Goal: Information Seeking & Learning: Learn about a topic

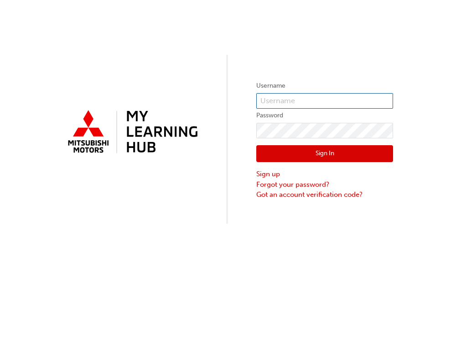
click at [285, 97] on input "text" at bounding box center [324, 101] width 137 height 16
type input "0007093551"
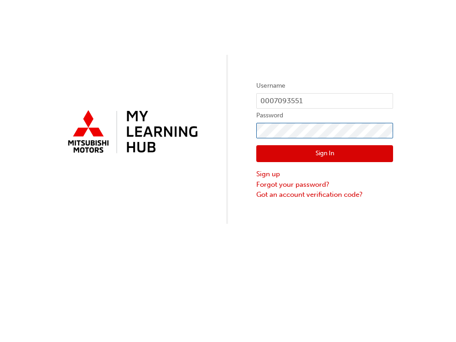
click button "Sign In" at bounding box center [324, 153] width 137 height 17
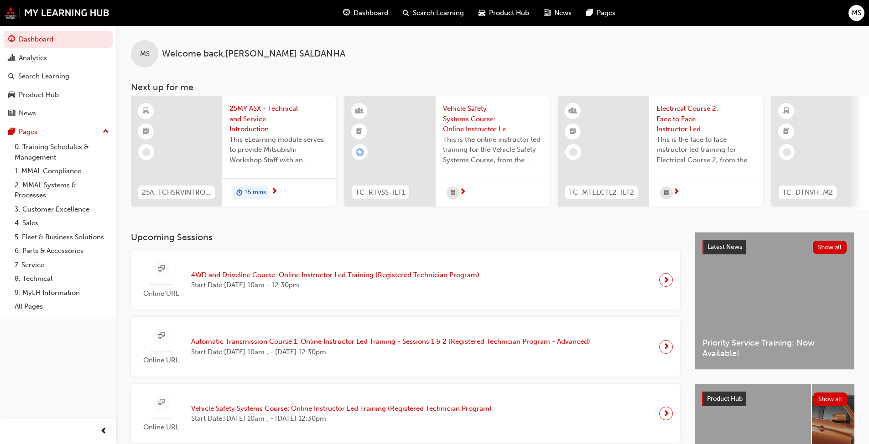
click at [258, 192] on span "15 mins" at bounding box center [255, 192] width 21 height 10
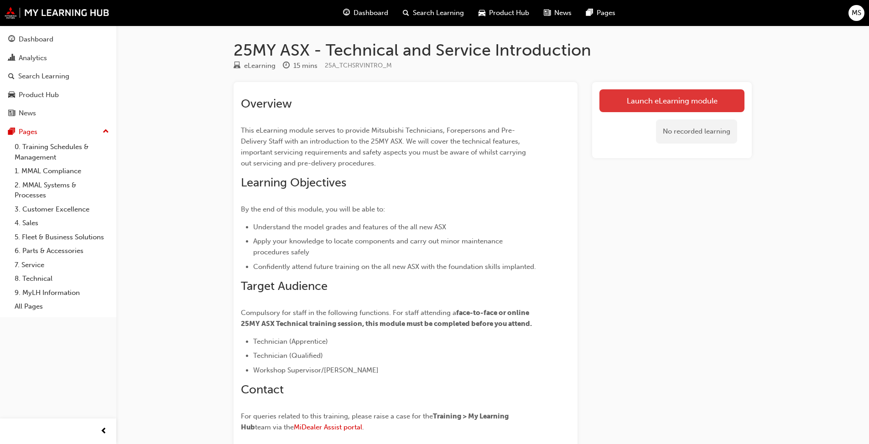
click at [456, 99] on link "Launch eLearning module" at bounding box center [671, 100] width 145 height 23
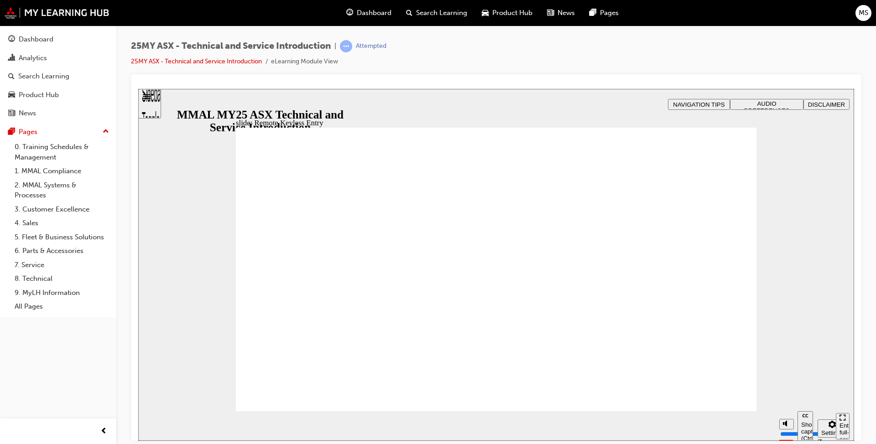
type input "21"
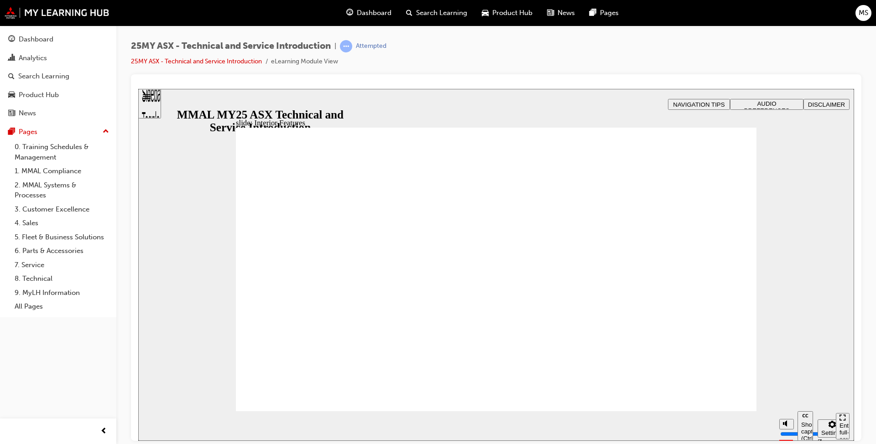
type input "17"
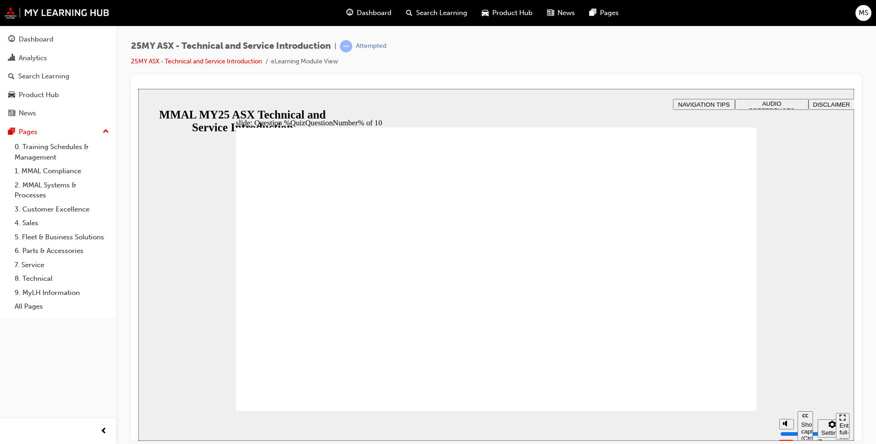
radio input "true"
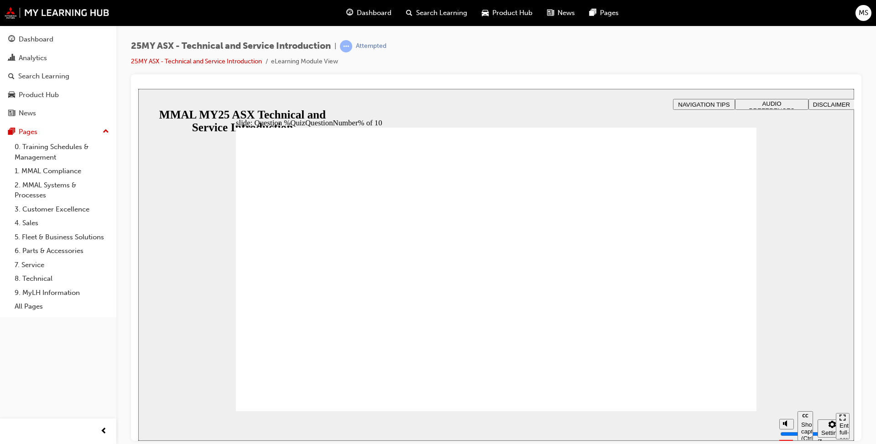
radio input "false"
radio input "true"
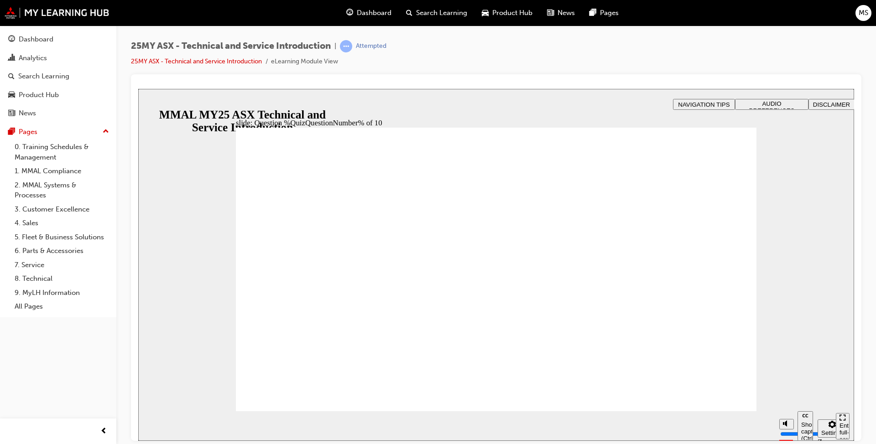
radio input "true"
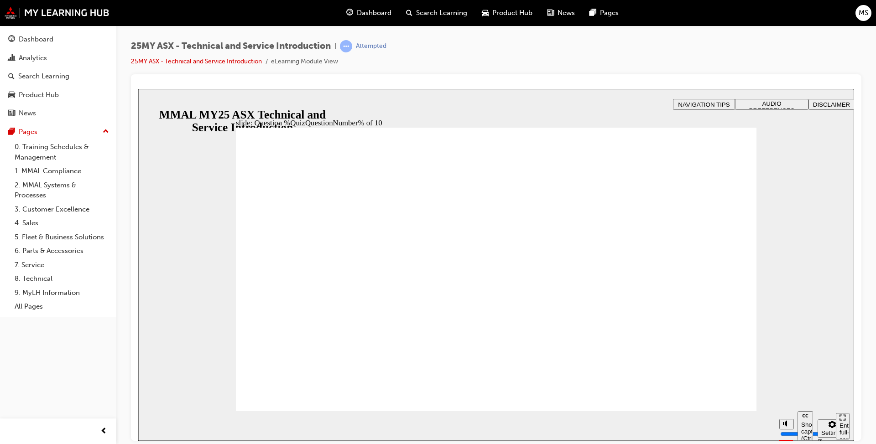
radio input "true"
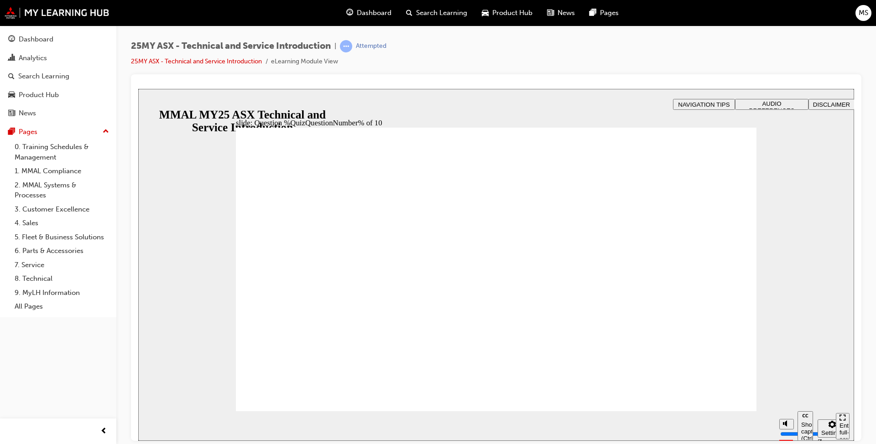
radio input "true"
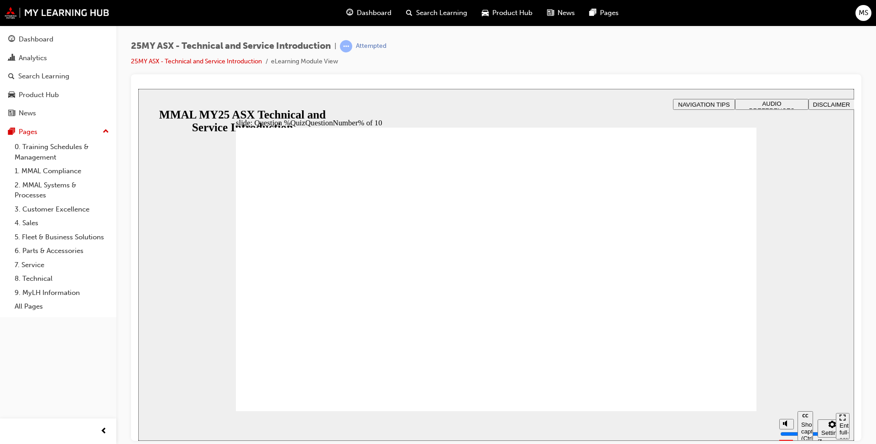
radio input "true"
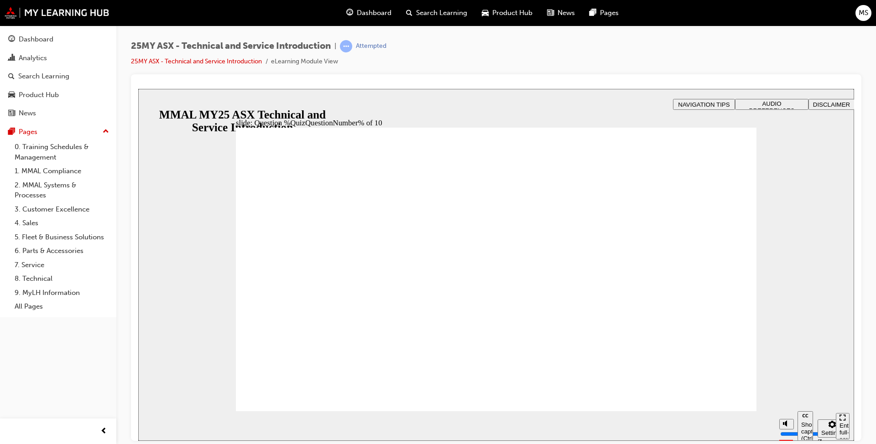
radio input "true"
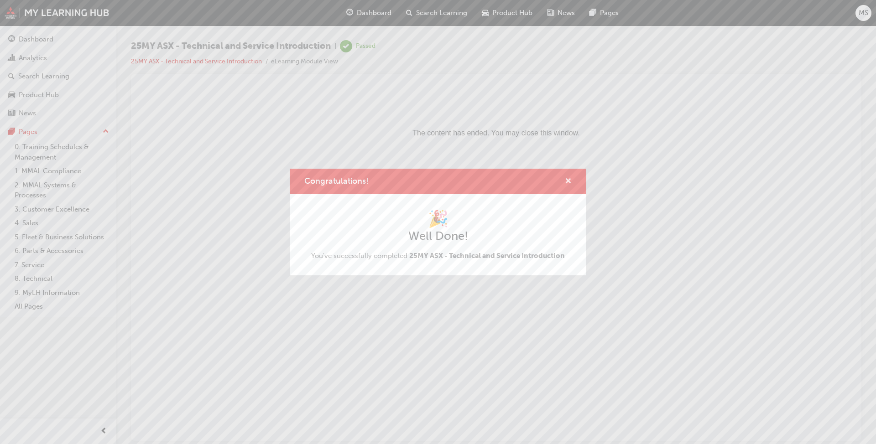
click at [456, 182] on span "cross-icon" at bounding box center [568, 182] width 7 height 8
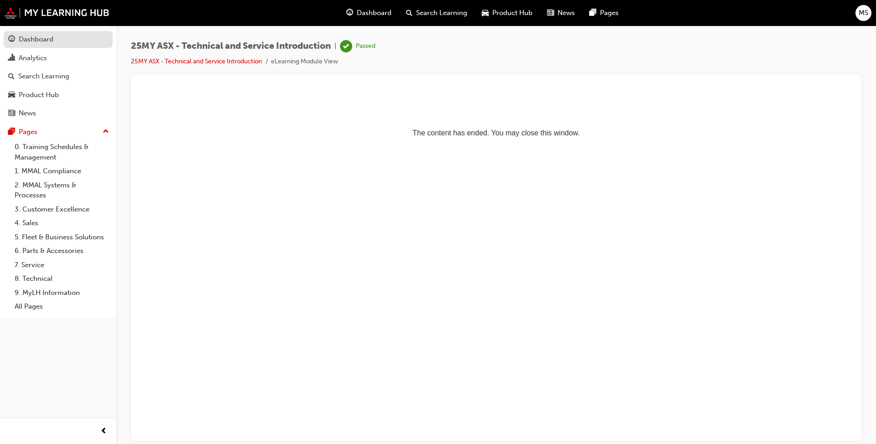
click at [41, 45] on div "Dashboard" at bounding box center [58, 39] width 100 height 11
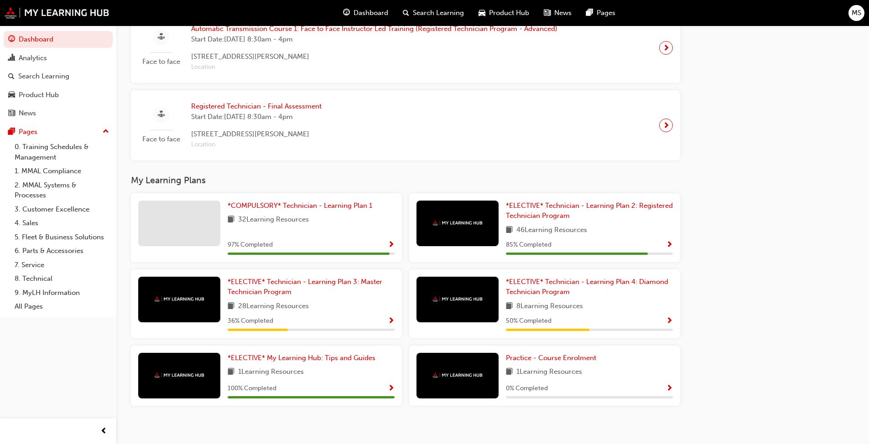
scroll to position [603, 0]
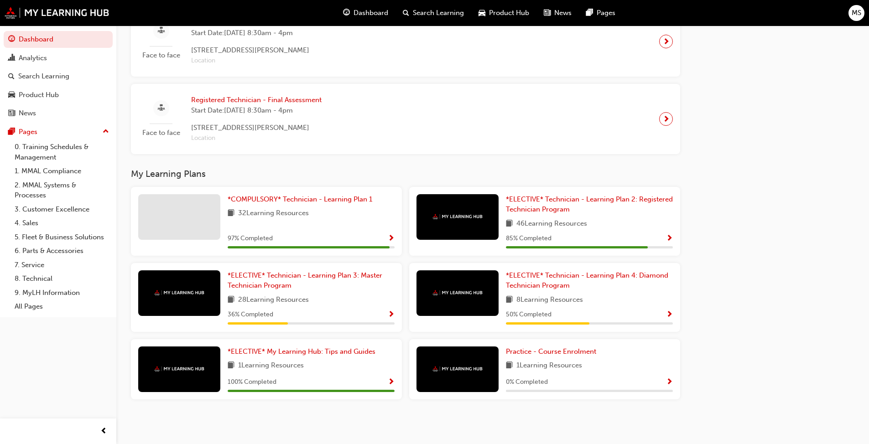
click at [456, 211] on div at bounding box center [458, 217] width 82 height 46
click at [456, 236] on span "Show Progress" at bounding box center [669, 239] width 7 height 8
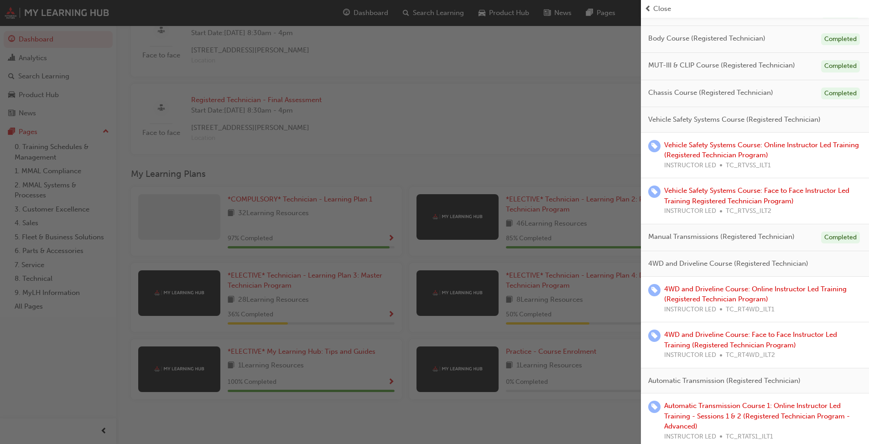
scroll to position [91, 0]
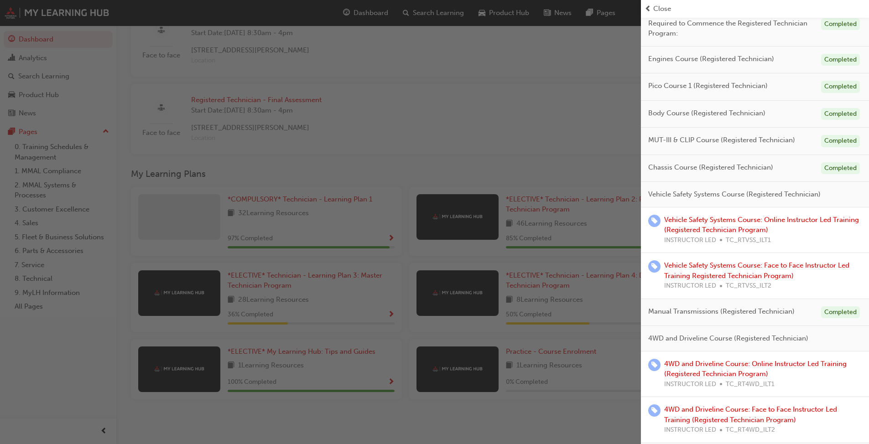
click at [434, 104] on div "button" at bounding box center [320, 222] width 641 height 444
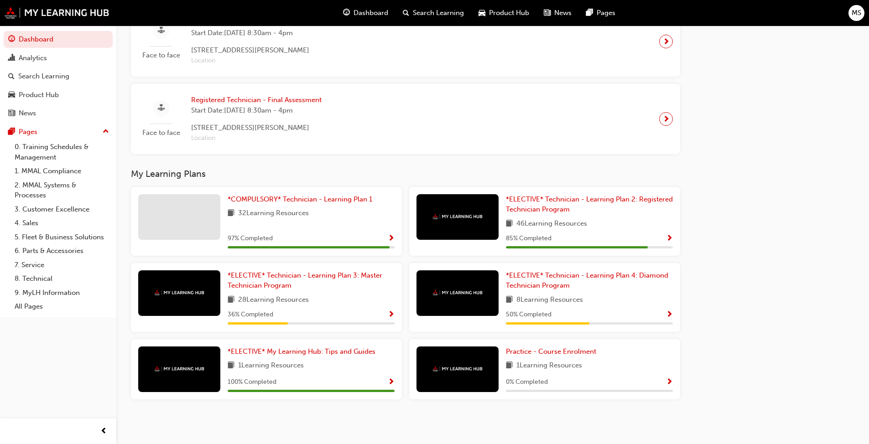
click at [456, 312] on span "Show Progress" at bounding box center [669, 315] width 7 height 8
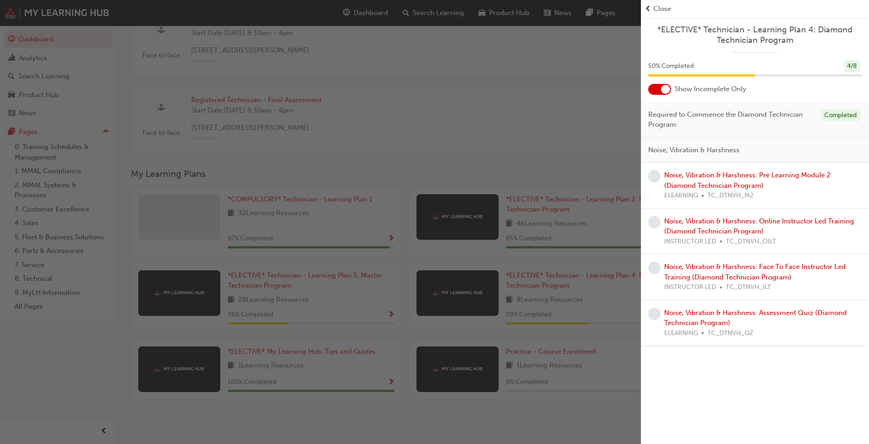
click at [456, 119] on div "button" at bounding box center [320, 222] width 641 height 444
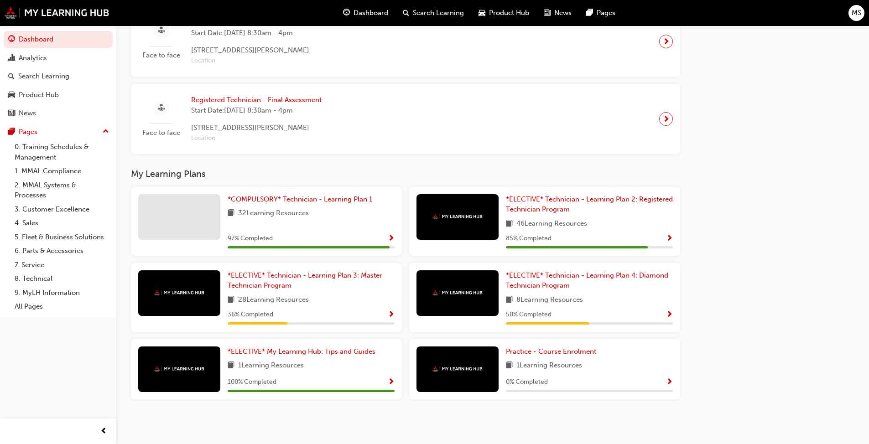
click at [390, 315] on span "Show Progress" at bounding box center [391, 315] width 7 height 8
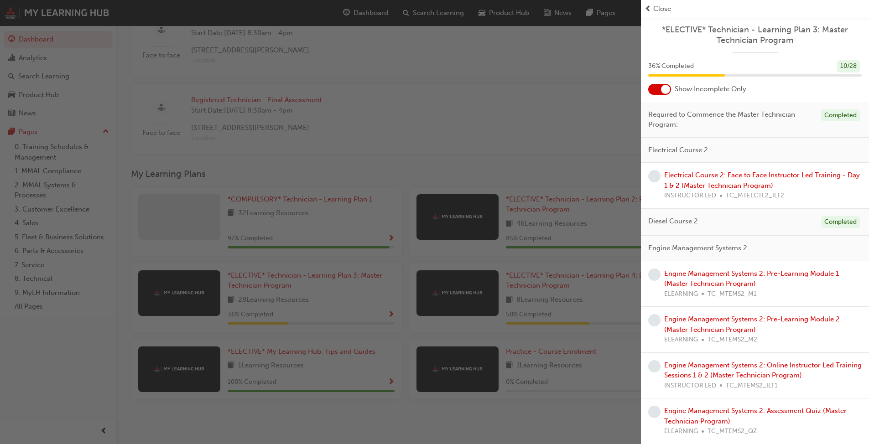
click at [441, 126] on div "button" at bounding box center [320, 222] width 641 height 444
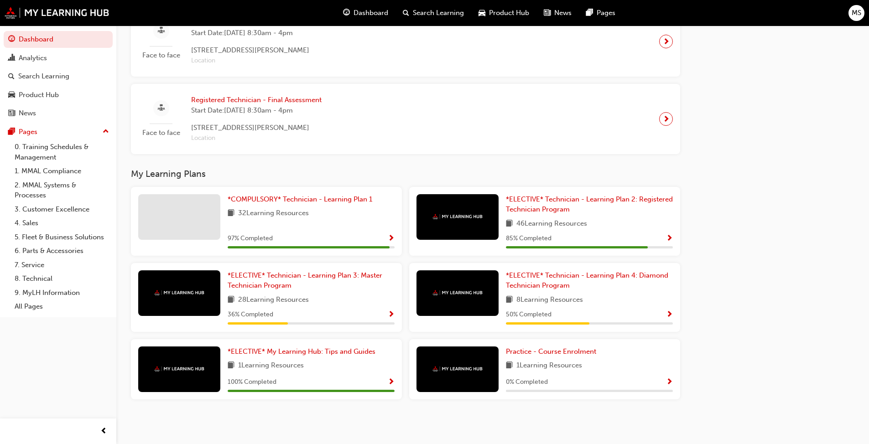
click at [390, 313] on span "Show Progress" at bounding box center [391, 315] width 7 height 8
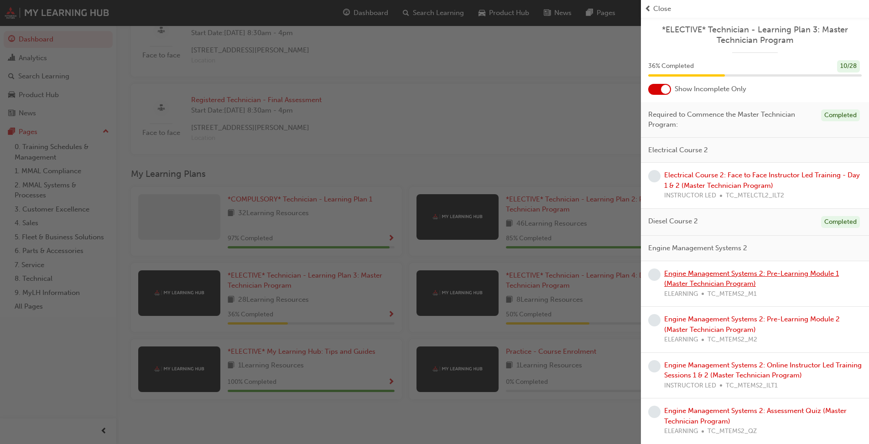
click at [456, 276] on link "Engine Management Systems 2: Pre-Learning Module 1 (Master Technician Program)" at bounding box center [751, 279] width 175 height 19
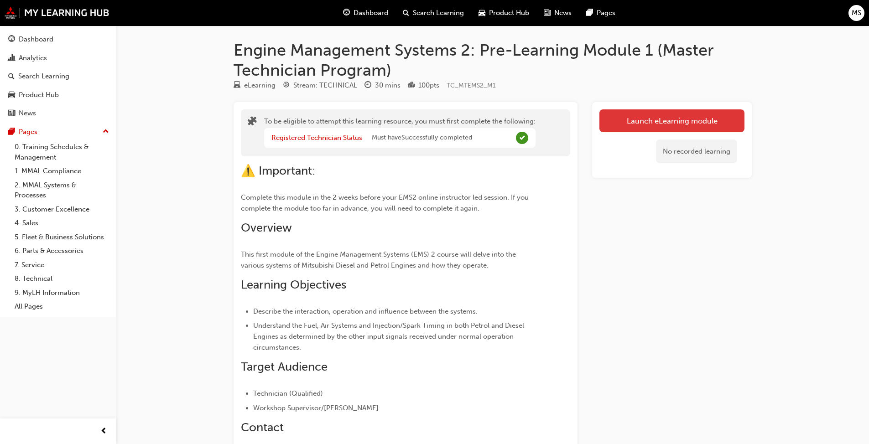
click at [456, 118] on link "Launch eLearning module" at bounding box center [671, 120] width 145 height 23
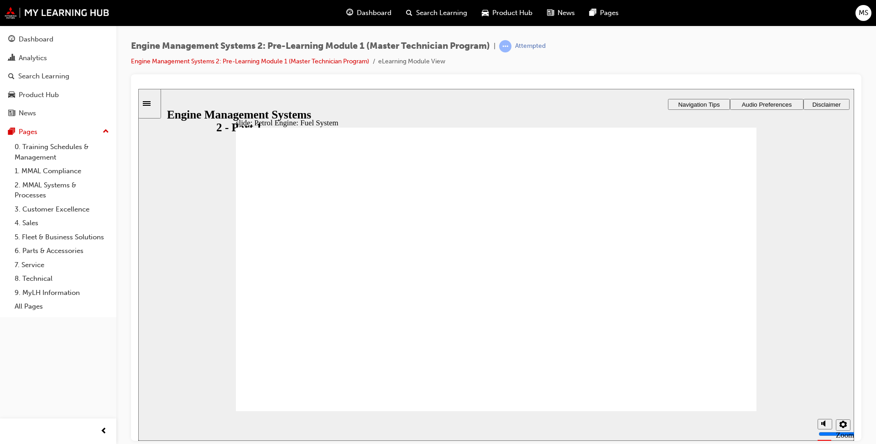
radio input "true"
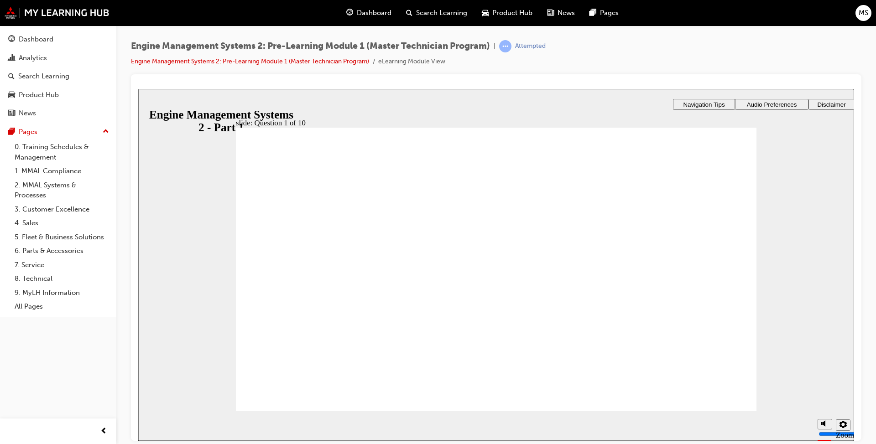
drag, startPoint x: 448, startPoint y: 358, endPoint x: 510, endPoint y: 363, distance: 61.3
checkbox input "true"
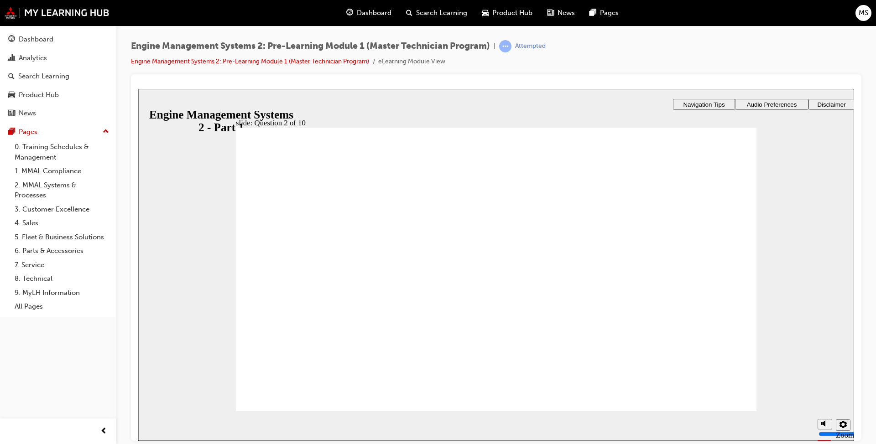
checkbox input "true"
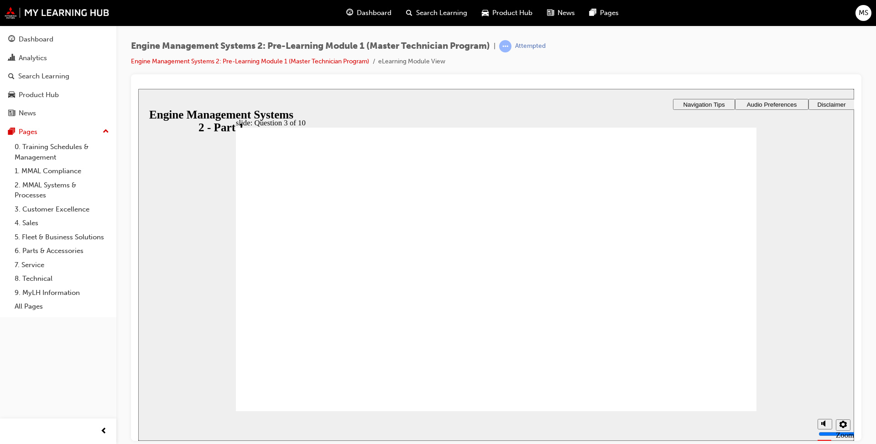
checkbox input "true"
radio input "true"
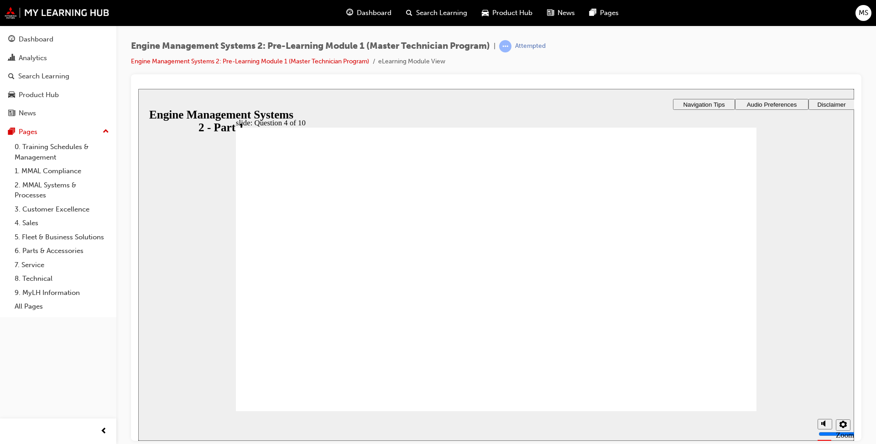
radio input "true"
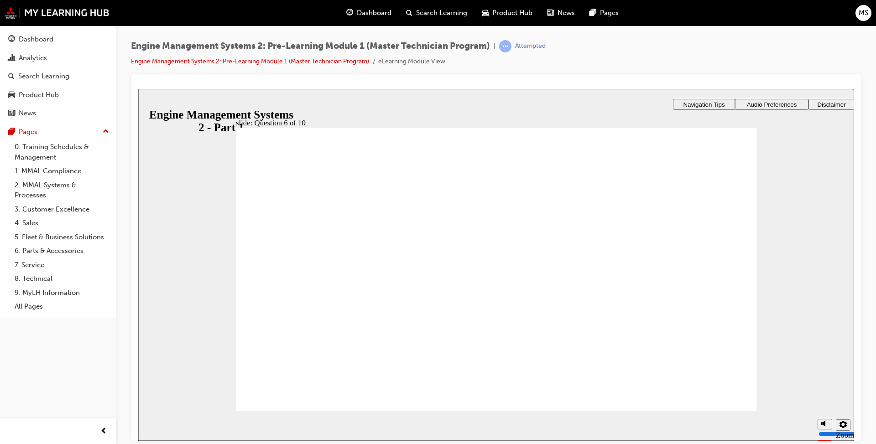
checkbox input "true"
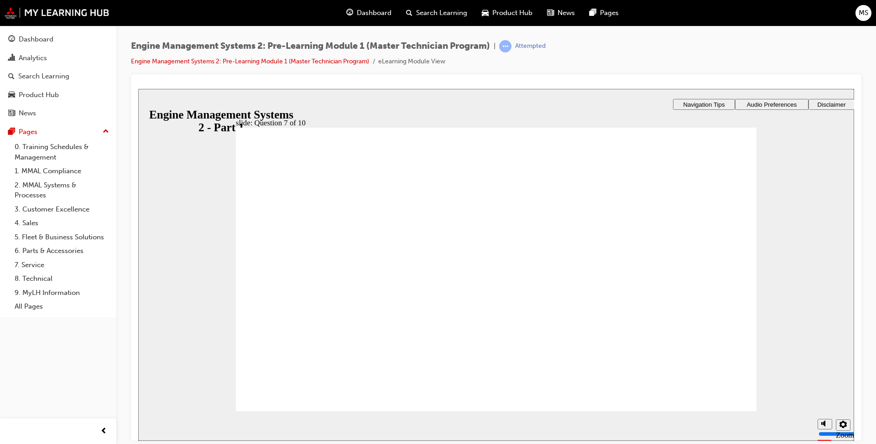
checkbox input "true"
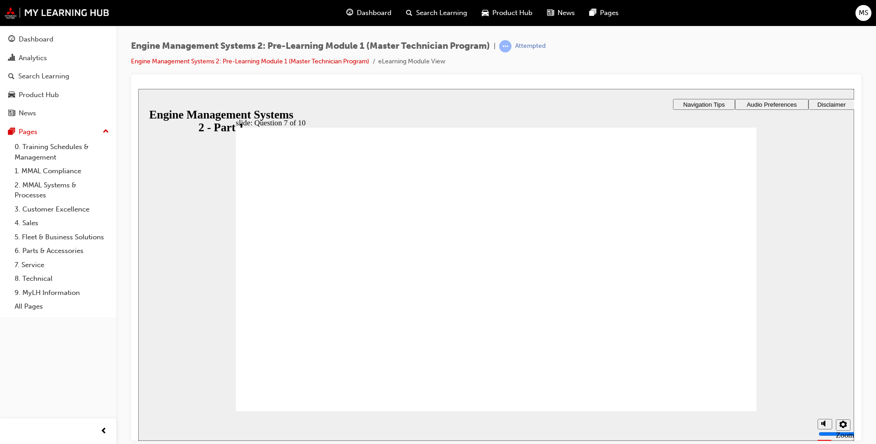
checkbox input "true"
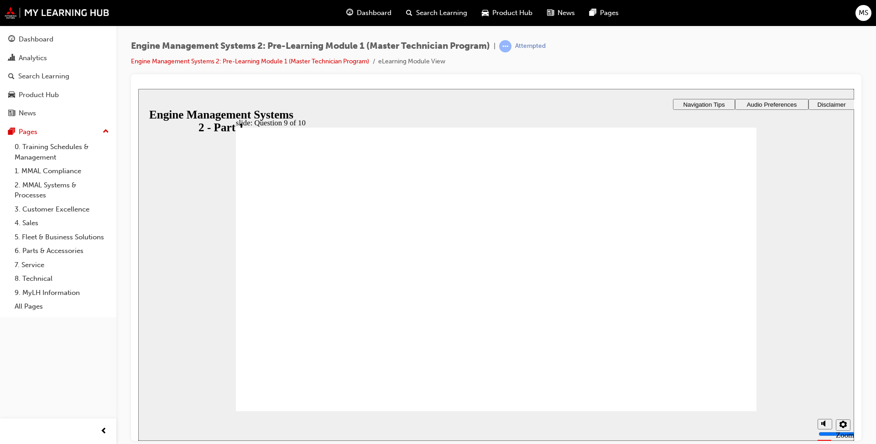
checkbox input "true"
radio input "true"
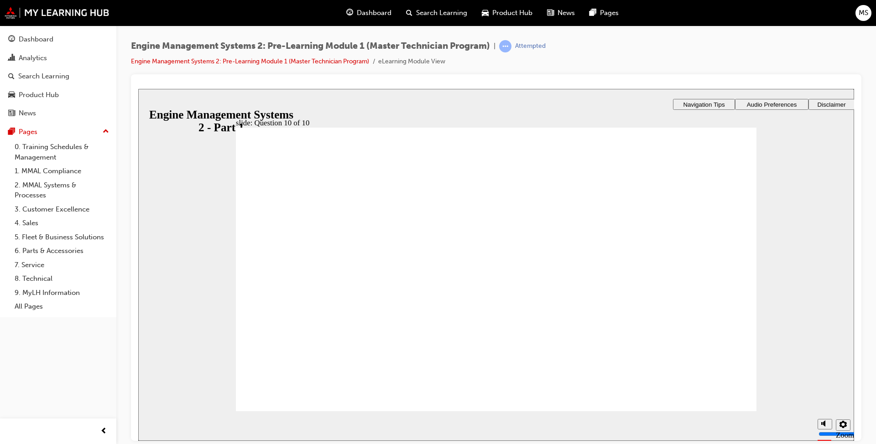
radio input "true"
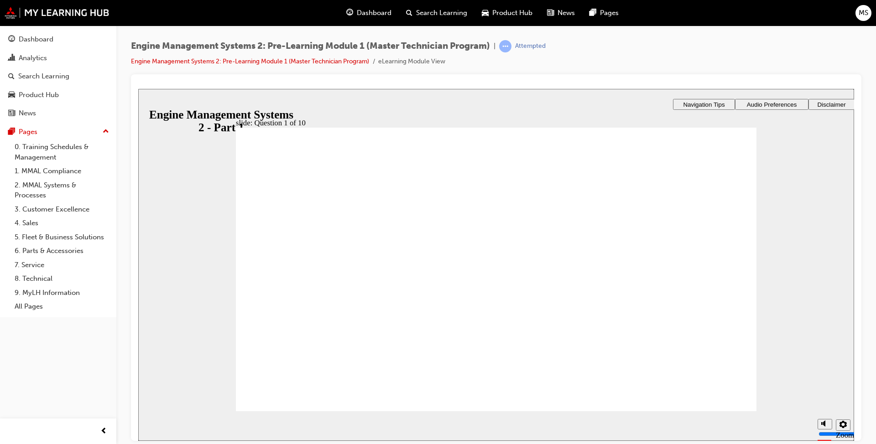
checkbox input "true"
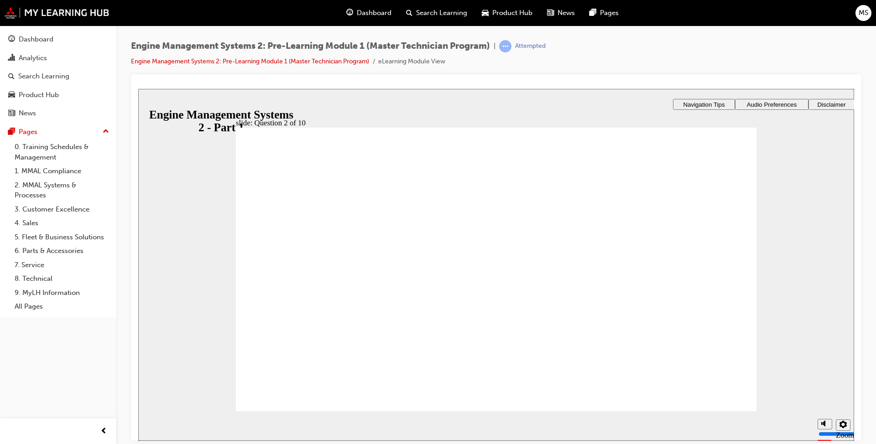
checkbox input "true"
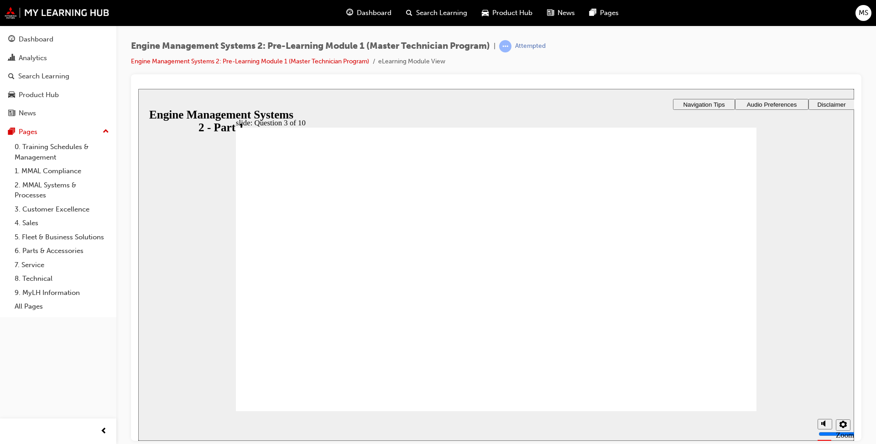
radio input "true"
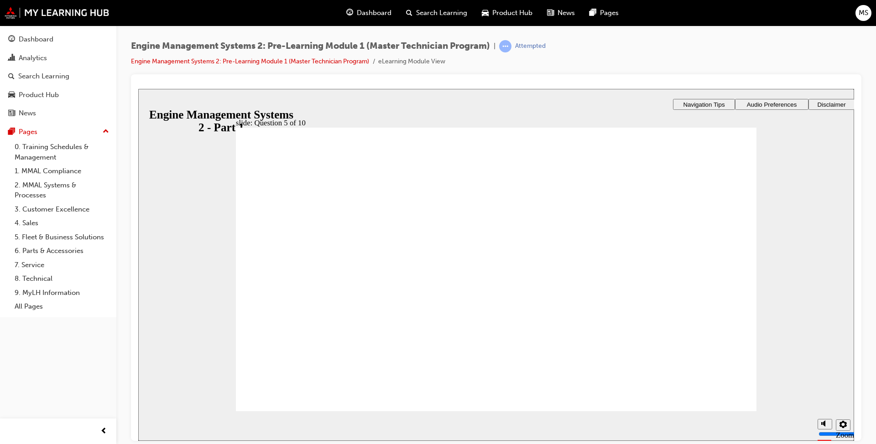
checkbox input "true"
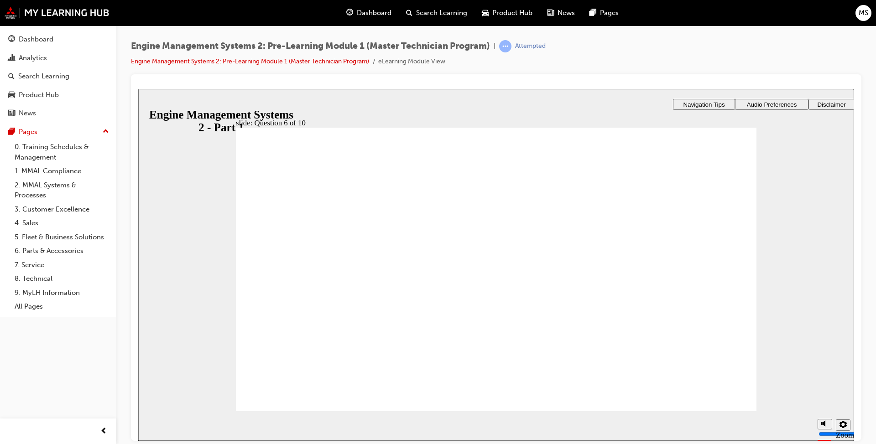
checkbox input "true"
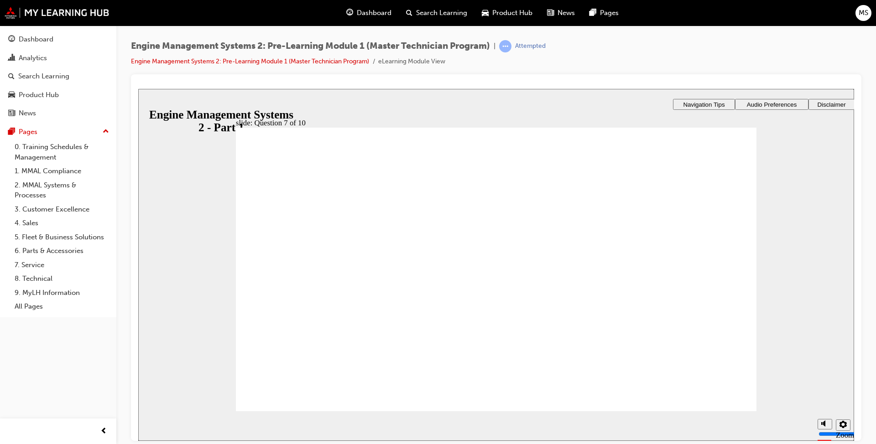
checkbox input "true"
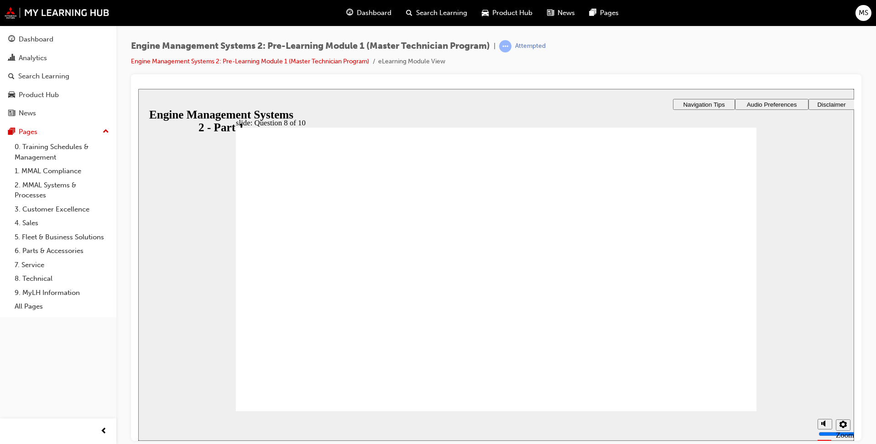
checkbox input "true"
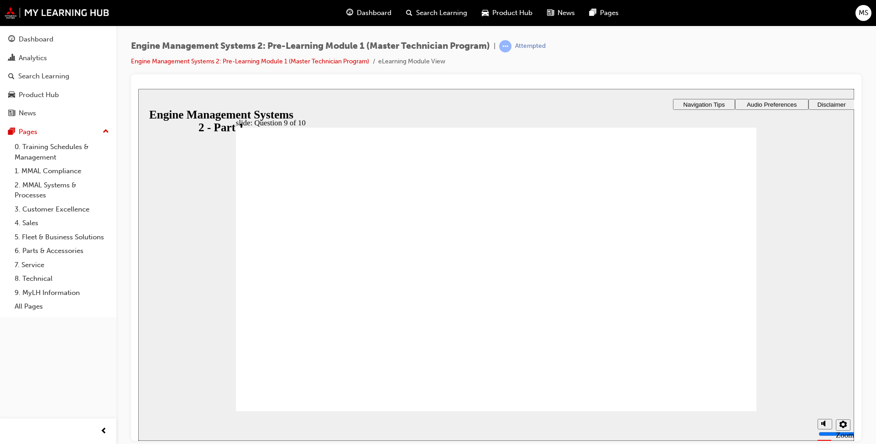
radio input "true"
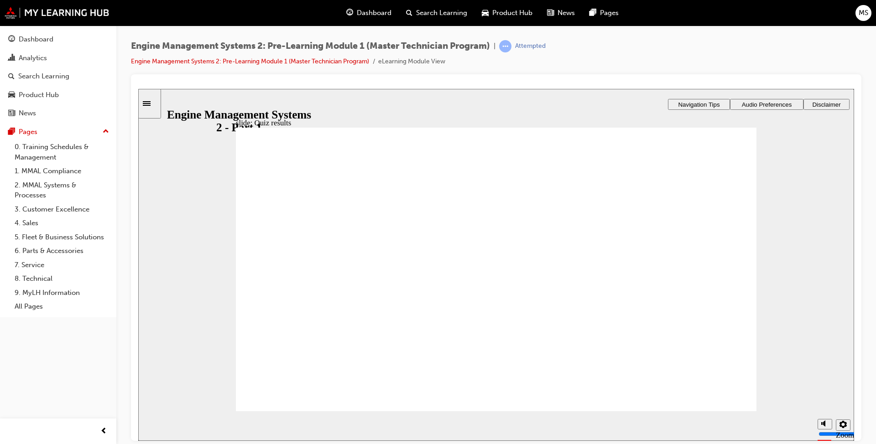
radio input "true"
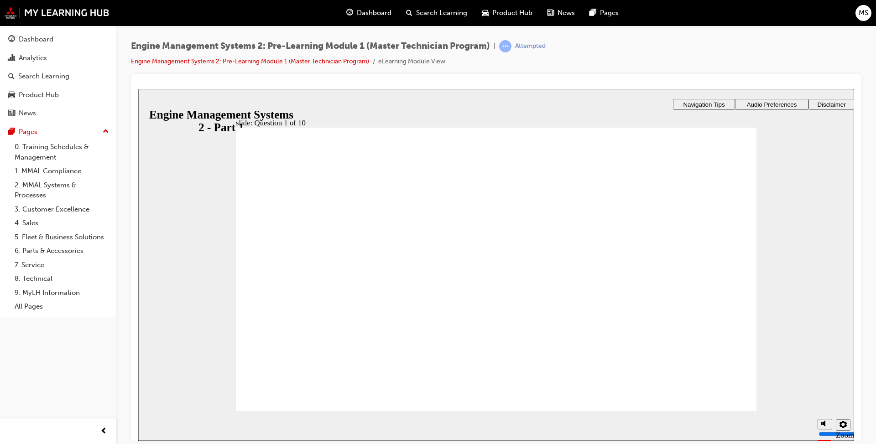
checkbox input "true"
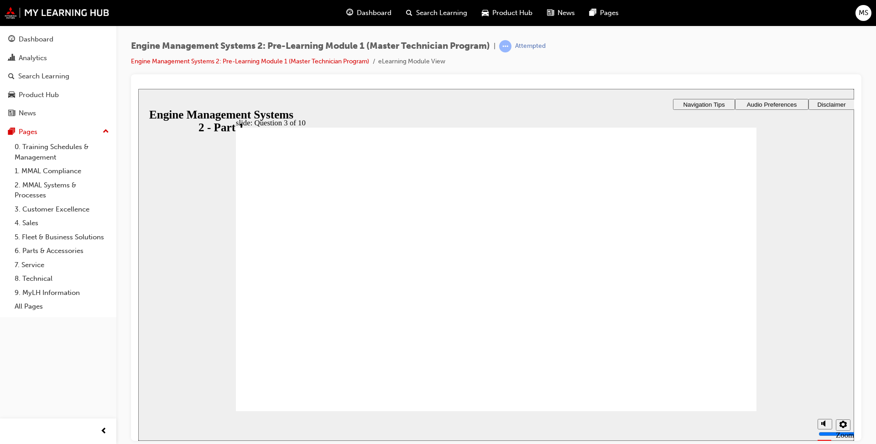
checkbox input "true"
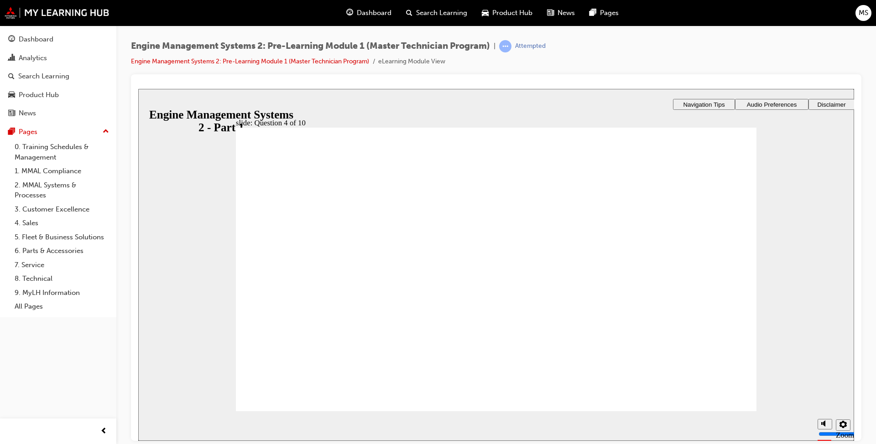
radio input "true"
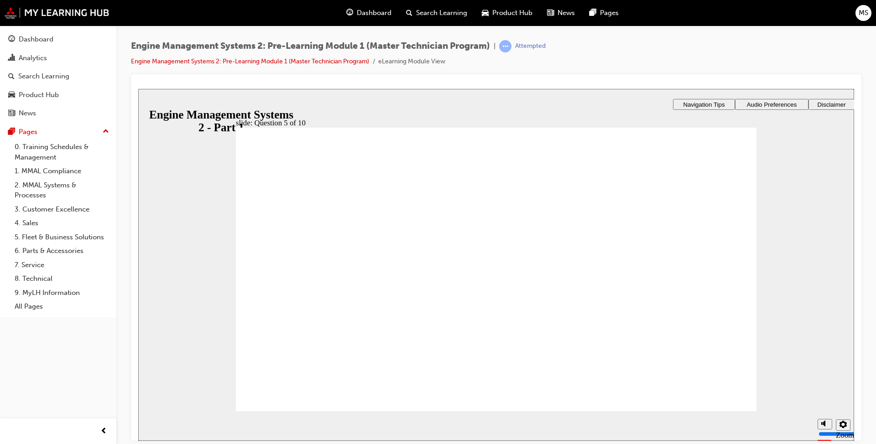
checkbox input "true"
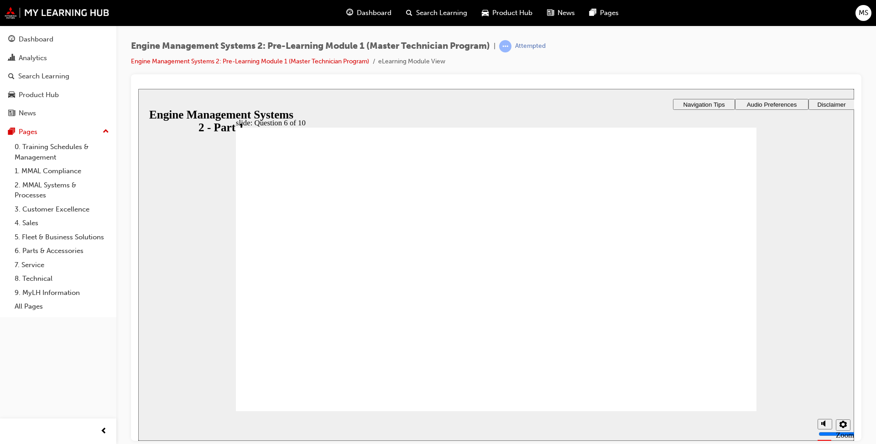
checkbox input "true"
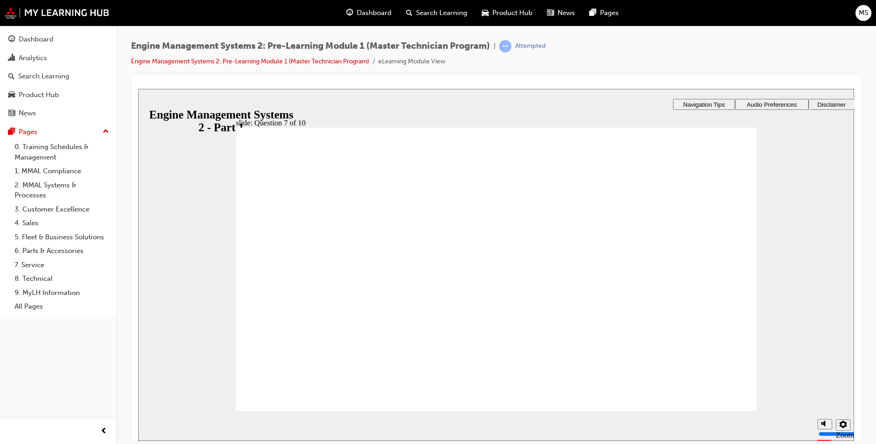
checkbox input "true"
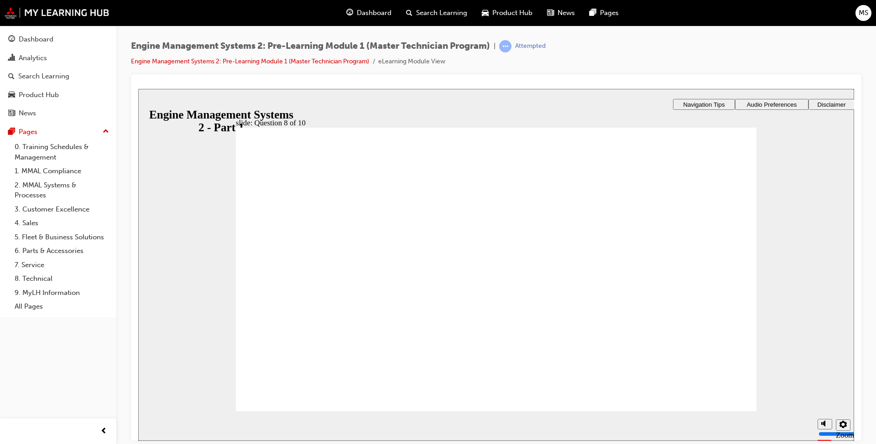
checkbox input "true"
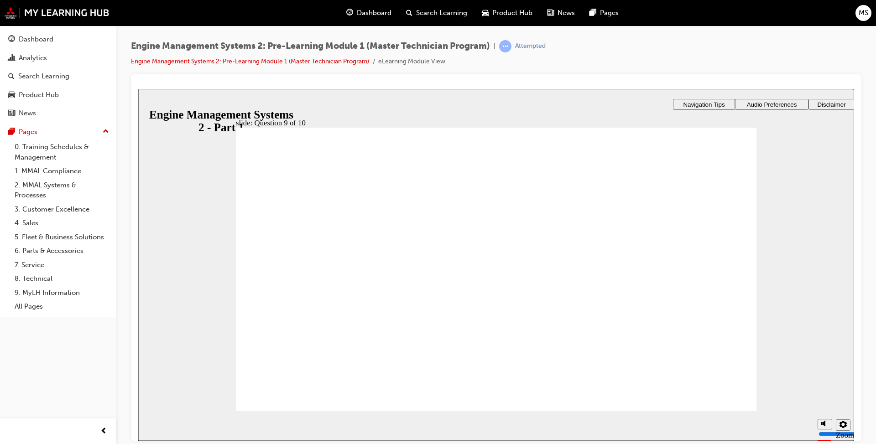
radio input "true"
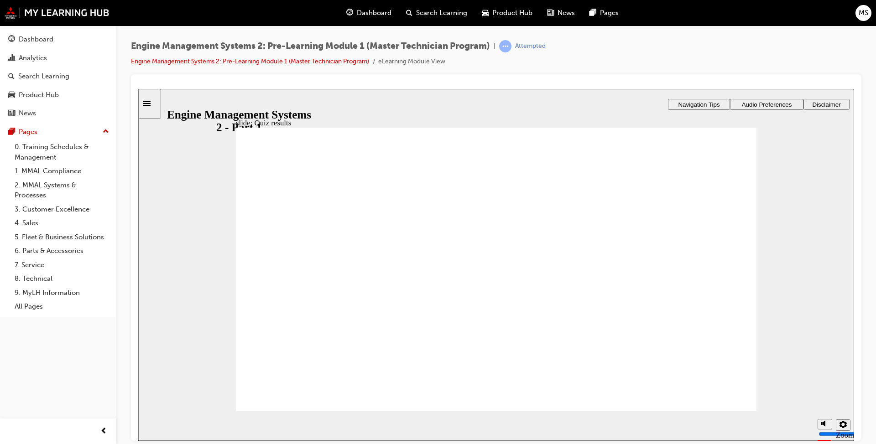
drag, startPoint x: 685, startPoint y: 355, endPoint x: 642, endPoint y: 339, distance: 45.3
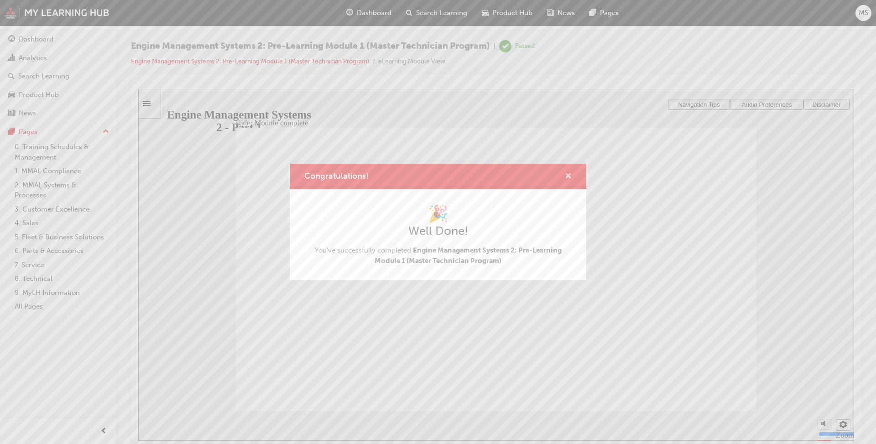
click at [569, 176] on span "cross-icon" at bounding box center [568, 177] width 7 height 8
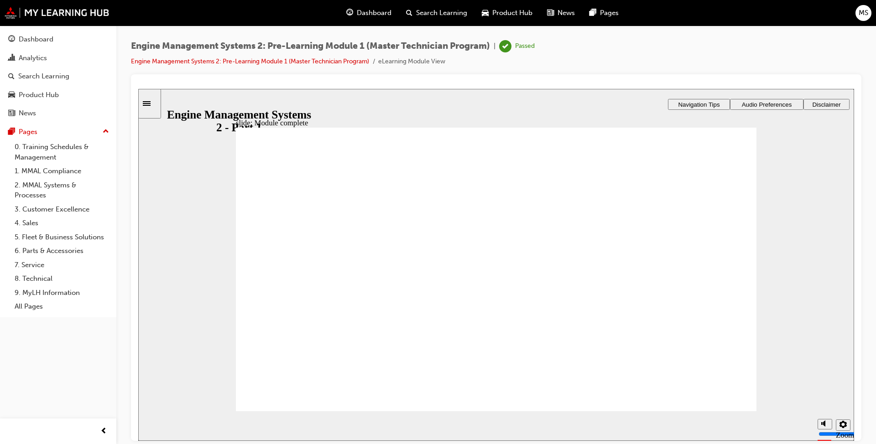
click at [861, 14] on span "MS" at bounding box center [864, 13] width 10 height 10
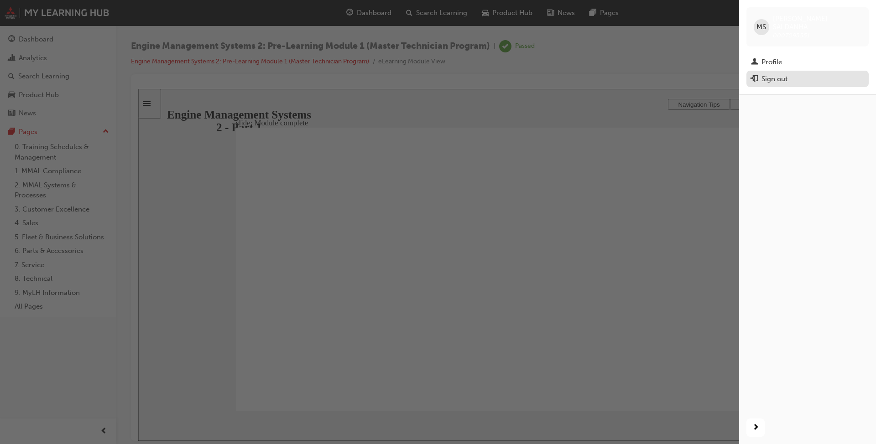
click at [782, 74] on div "Sign out" at bounding box center [774, 79] width 26 height 10
